Goal: Task Accomplishment & Management: Manage account settings

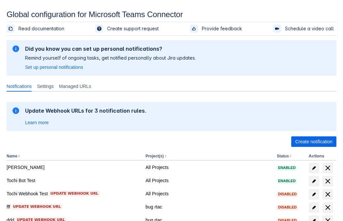
click at [314, 142] on span "Create notification" at bounding box center [313, 142] width 37 height 11
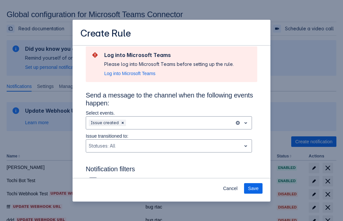
type input "RuleName-213161New Rule (44)"
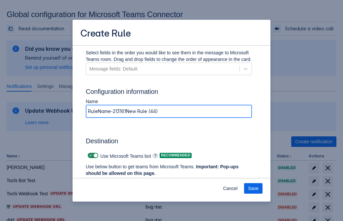
scroll to position [446, 0]
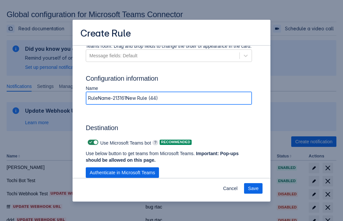
click at [122, 173] on span "Authenticate in Microsoft Teams" at bounding box center [122, 173] width 65 height 11
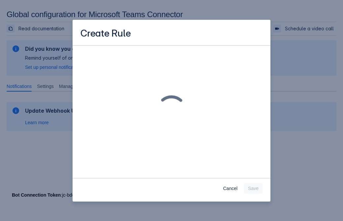
scroll to position [0, 0]
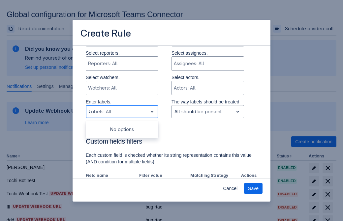
type input "213161_label"
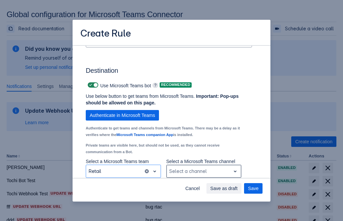
click at [204, 172] on div "Scrollable content" at bounding box center [198, 172] width 59 height 8
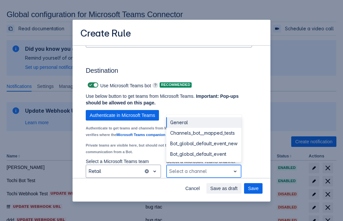
click at [204, 154] on div "Bot_global_default_event" at bounding box center [203, 154] width 75 height 11
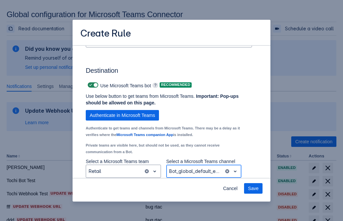
click at [253, 189] on span "Save" at bounding box center [253, 188] width 11 height 11
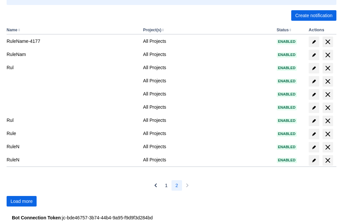
click at [21, 202] on span "Load more" at bounding box center [22, 201] width 22 height 11
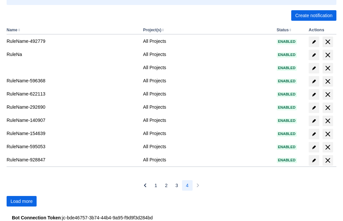
click at [21, 202] on span "Load more" at bounding box center [22, 201] width 22 height 11
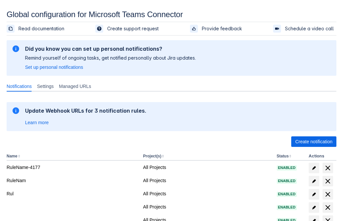
scroll to position [126, 0]
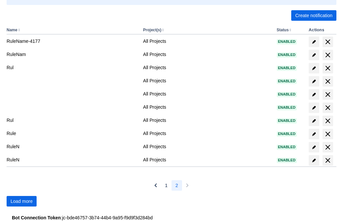
click at [21, 202] on span "Load more" at bounding box center [22, 201] width 22 height 11
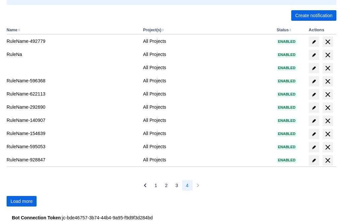
click at [21, 202] on span "Load more" at bounding box center [22, 201] width 22 height 11
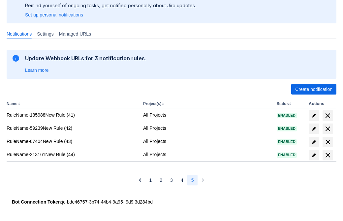
scroll to position [52, 0]
click at [328, 155] on span "delete" at bounding box center [328, 155] width 8 height 8
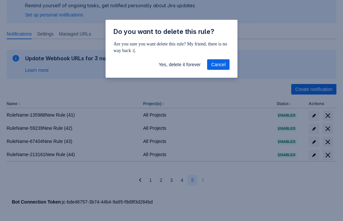
click at [179, 65] on span "Yes, delete it forever" at bounding box center [180, 64] width 42 height 11
